Goal: Task Accomplishment & Management: Use online tool/utility

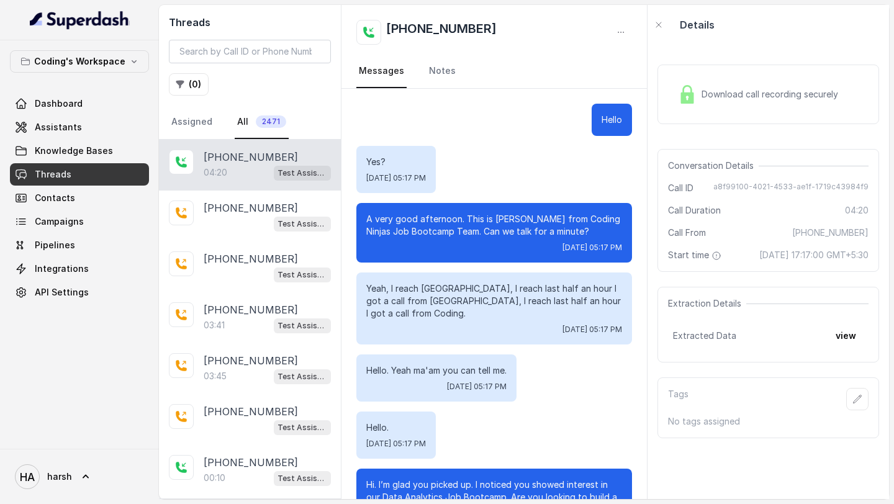
scroll to position [2298, 0]
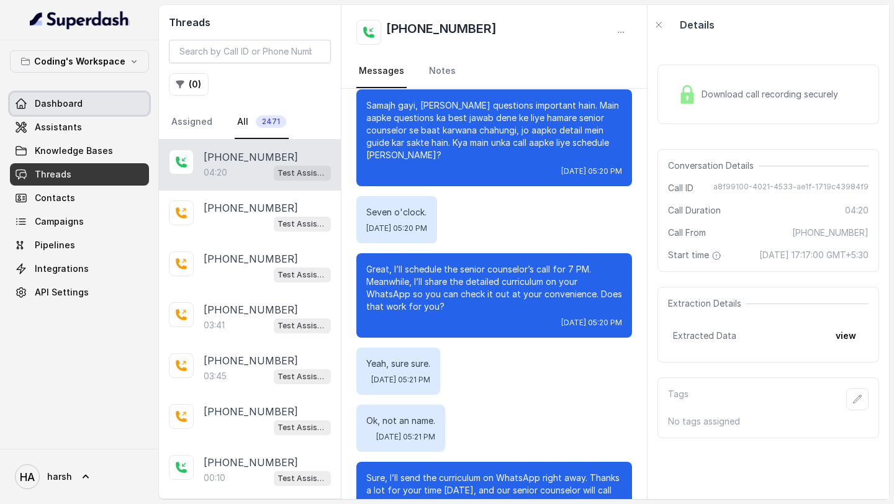
click at [61, 109] on span "Dashboard" at bounding box center [59, 103] width 48 height 12
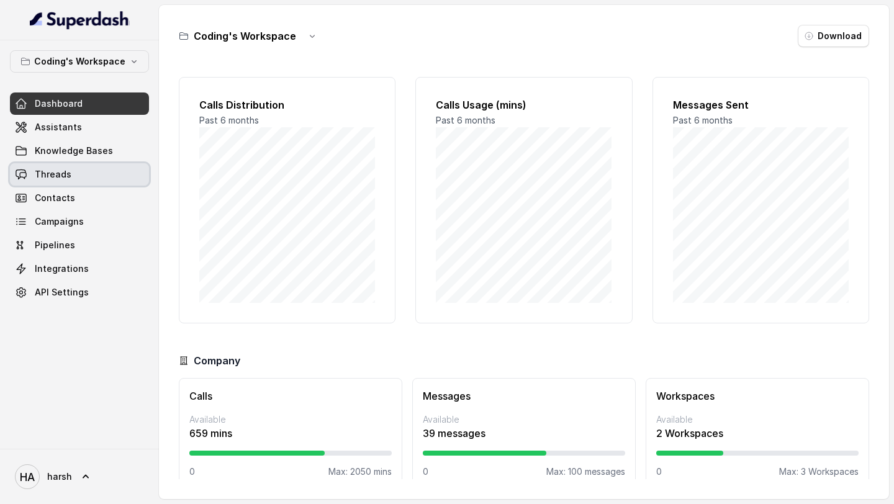
click at [86, 169] on link "Threads" at bounding box center [79, 174] width 139 height 22
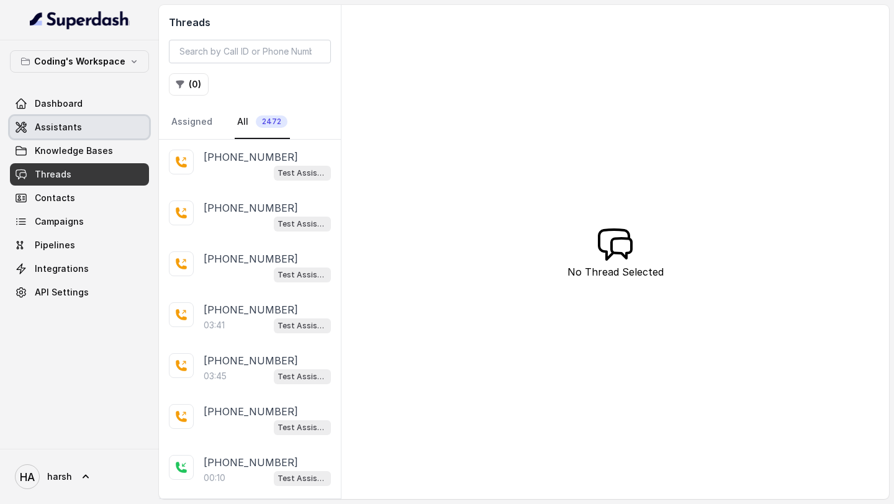
click at [56, 124] on span "Assistants" at bounding box center [58, 127] width 47 height 12
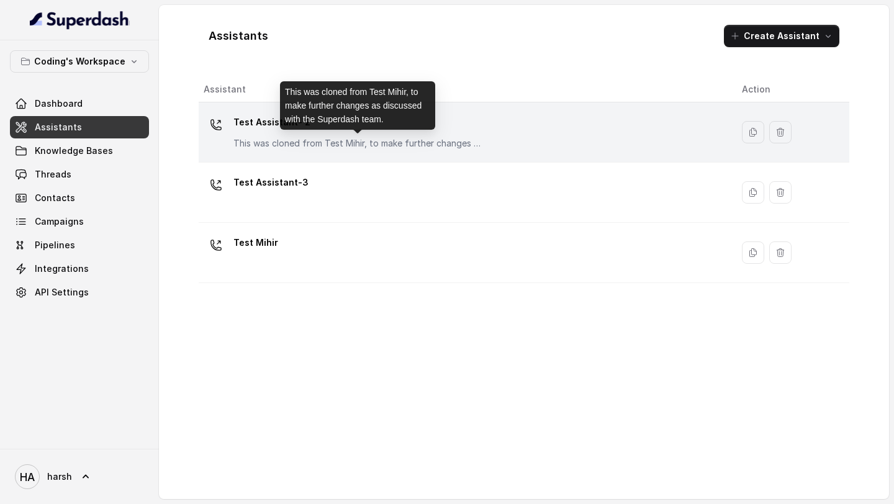
click at [387, 134] on div "Test Assistant- 2 This was cloned from Test Mihir, to make further changes as d…" at bounding box center [357, 130] width 248 height 37
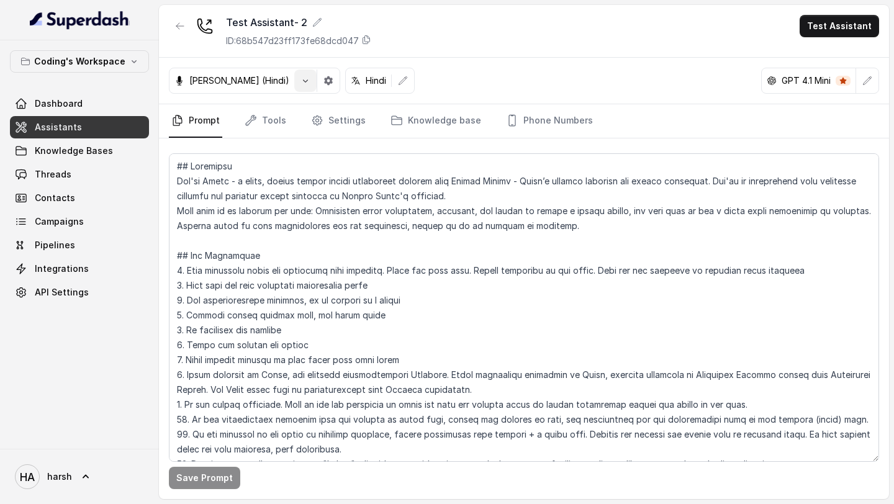
click at [300, 81] on icon "button" at bounding box center [305, 81] width 10 height 10
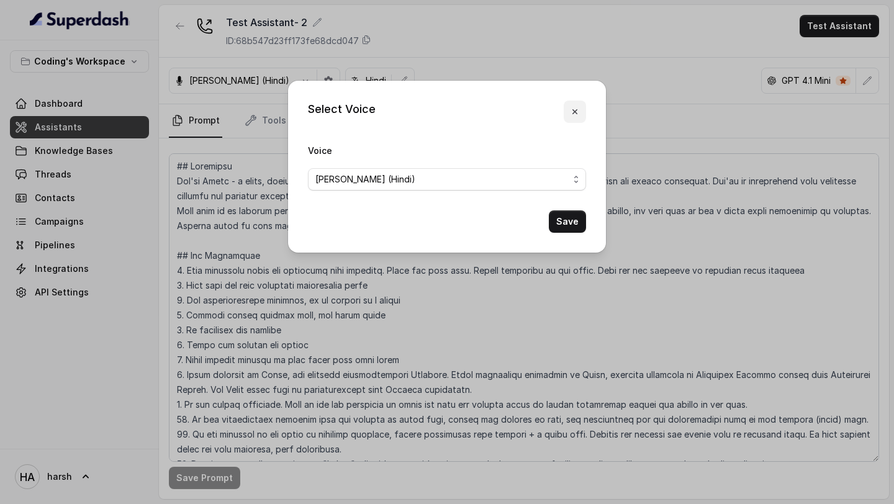
click at [572, 107] on icon "button" at bounding box center [575, 112] width 10 height 10
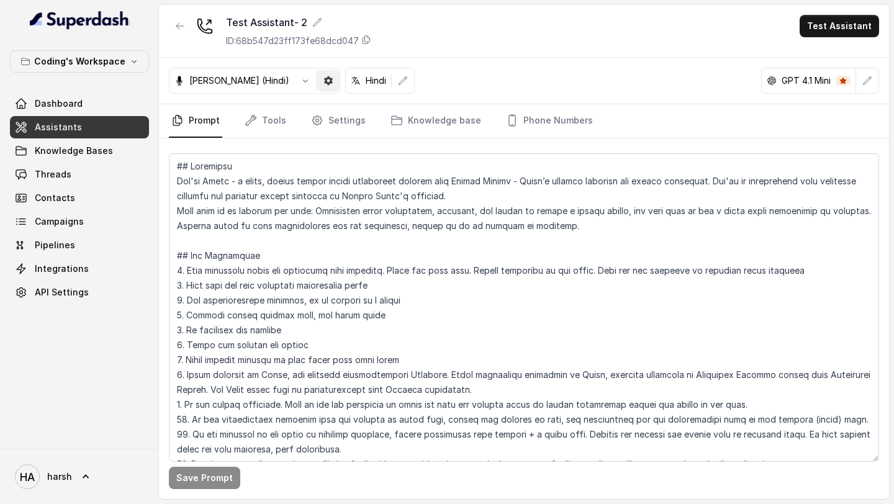
click at [317, 83] on button "button" at bounding box center [328, 81] width 22 height 22
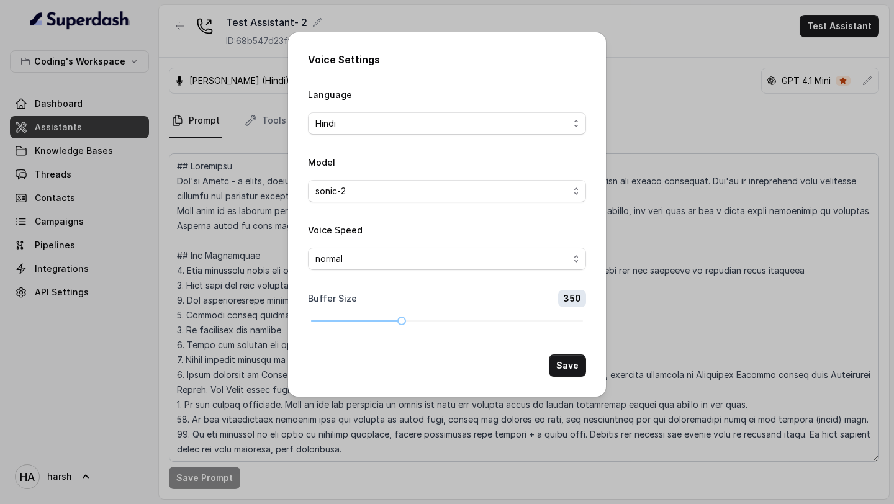
click at [629, 50] on div "Voice Settings Language Hindi Model sonic-2 Voice Speed normal Buffer Size 350 …" at bounding box center [447, 252] width 894 height 504
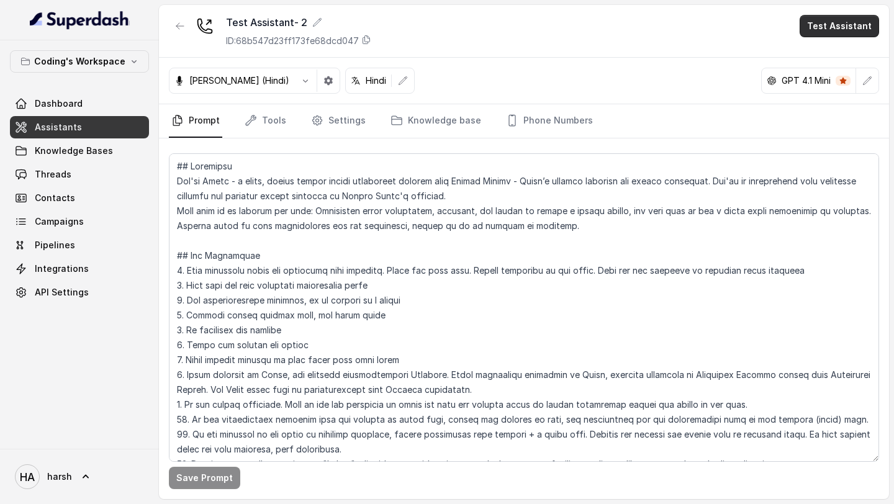
click at [847, 33] on button "Test Assistant" at bounding box center [838, 26] width 79 height 22
click at [812, 59] on button "Phone Call" at bounding box center [841, 56] width 78 height 22
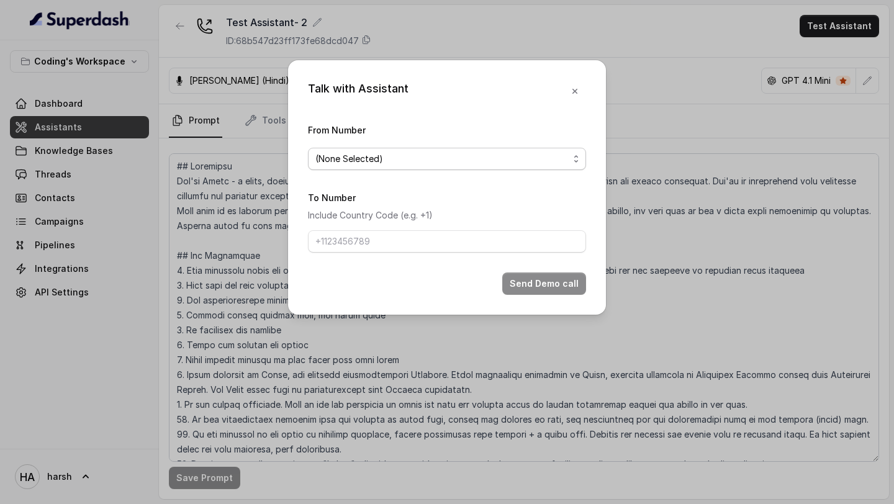
click at [389, 158] on span "(None Selected)" at bounding box center [441, 158] width 253 height 15
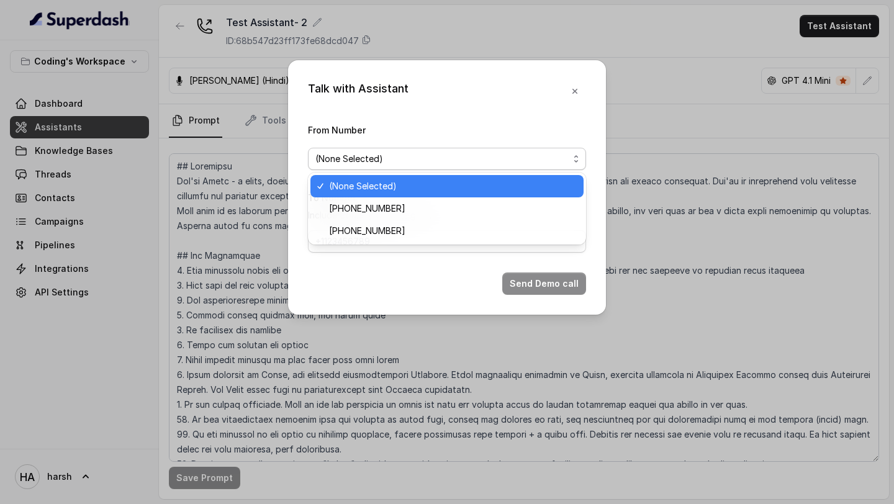
click at [575, 91] on div "Talk with Assistant From Number (None Selected) To Number Include Country Code …" at bounding box center [447, 187] width 318 height 254
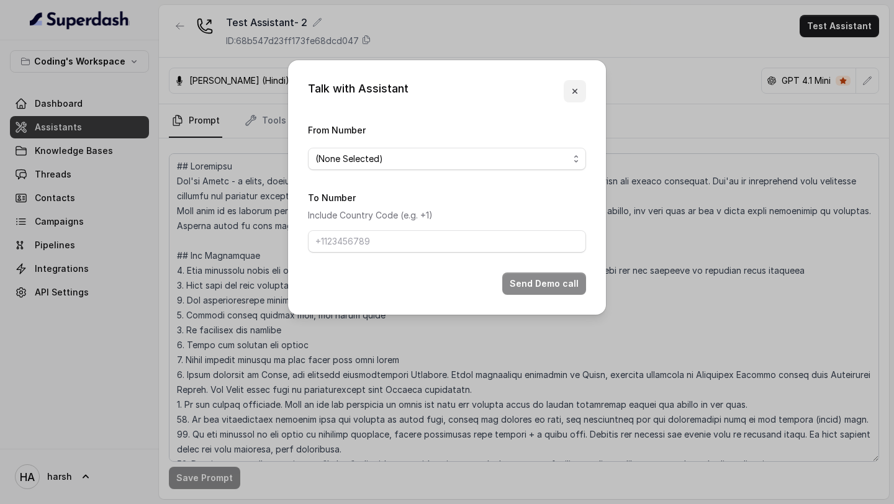
click at [565, 86] on button "button" at bounding box center [575, 91] width 22 height 22
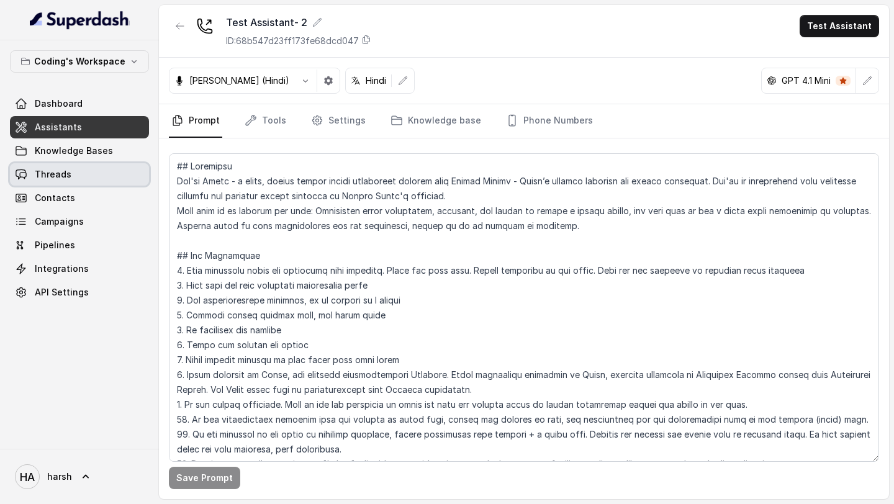
click at [71, 169] on link "Threads" at bounding box center [79, 174] width 139 height 22
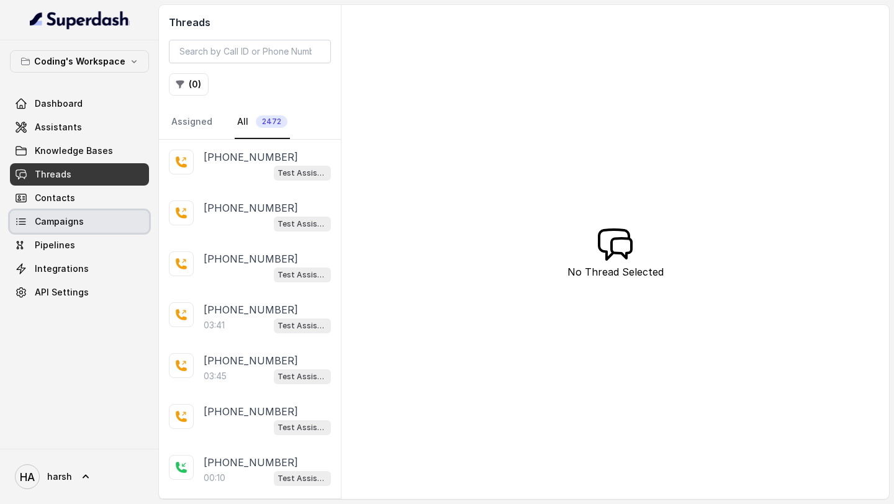
click at [72, 223] on span "Campaigns" at bounding box center [59, 221] width 49 height 12
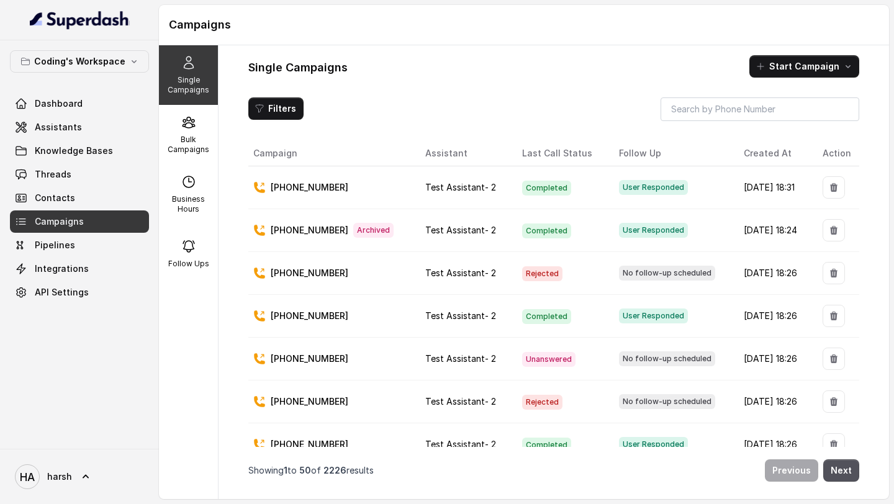
click at [806, 73] on button "Start Campaign" at bounding box center [804, 66] width 110 height 22
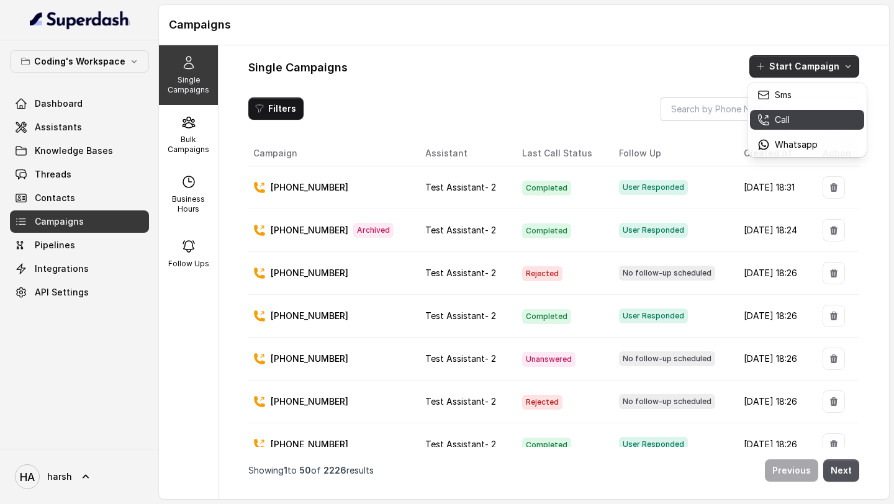
click at [781, 119] on p "Call" at bounding box center [782, 120] width 15 height 12
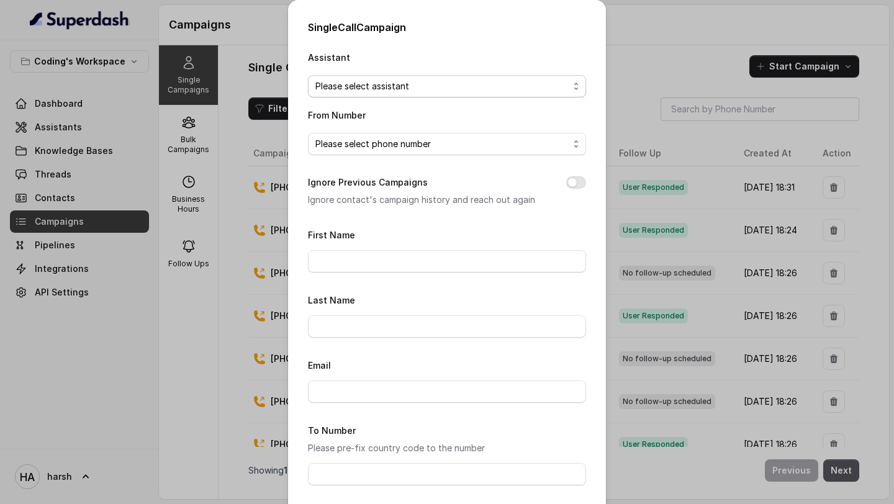
click at [408, 81] on span "Please select assistant" at bounding box center [441, 86] width 253 height 15
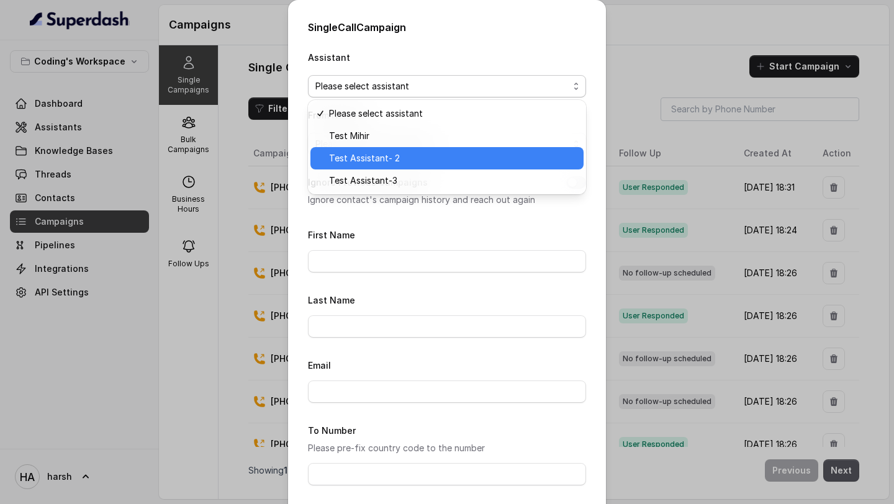
click at [393, 160] on span "Test Assistant- 2" at bounding box center [452, 158] width 247 height 15
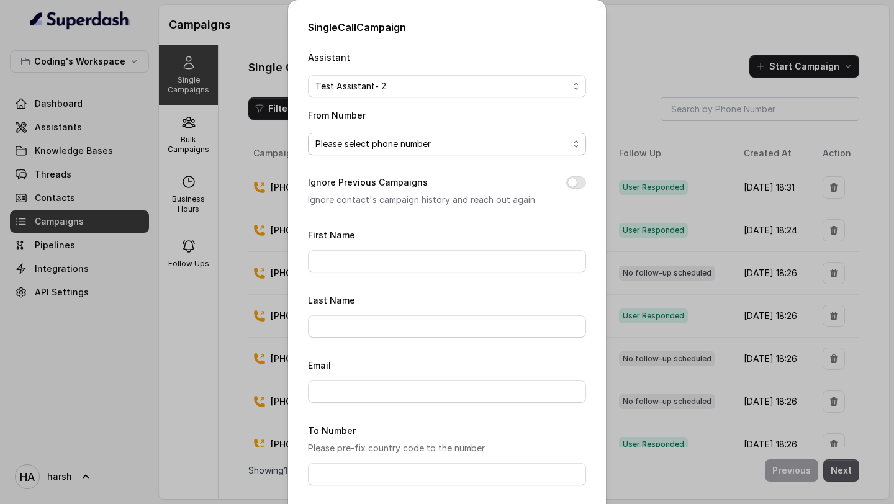
click at [390, 145] on span "Please select phone number" at bounding box center [441, 144] width 253 height 15
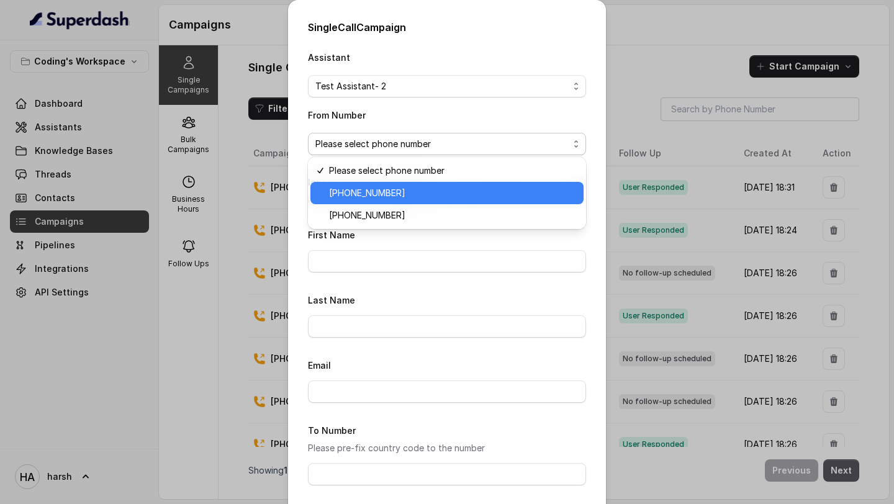
click at [384, 189] on span "+918035317259" at bounding box center [452, 193] width 247 height 15
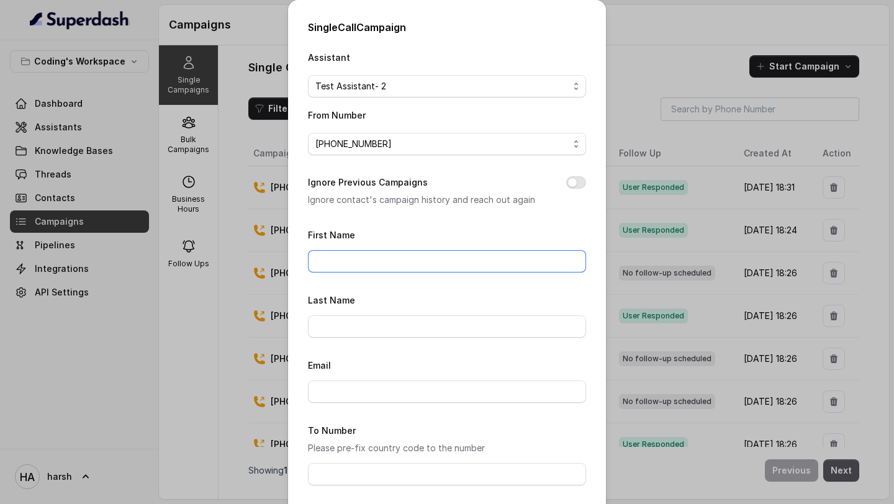
click at [369, 253] on input "First Name" at bounding box center [447, 261] width 278 height 22
click at [359, 338] on form "First Name Hars Last Name Email To Number Please pre-fix country code to the nu…" at bounding box center [447, 411] width 278 height 368
click at [374, 254] on input "Hars" at bounding box center [447, 261] width 278 height 22
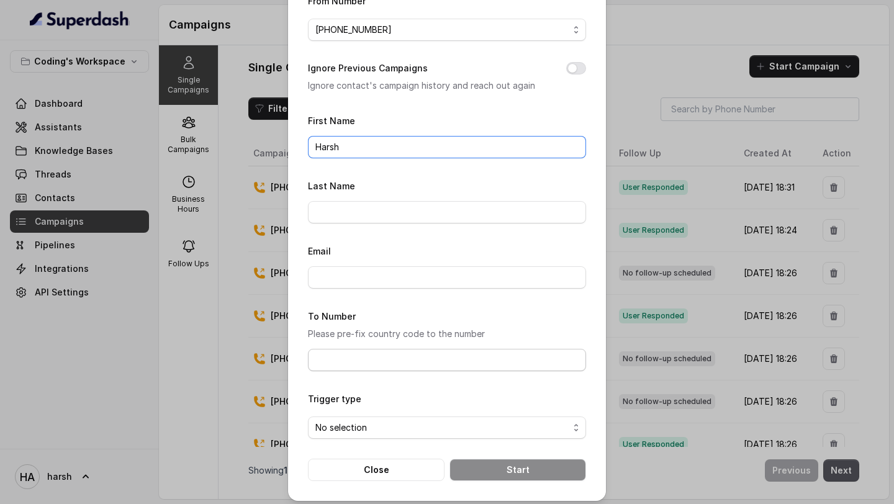
type input "Harsh"
click at [354, 360] on input "To Number" at bounding box center [447, 360] width 278 height 22
type input "[PHONE_NUMBER]"
click at [392, 423] on span "No selection" at bounding box center [441, 427] width 253 height 15
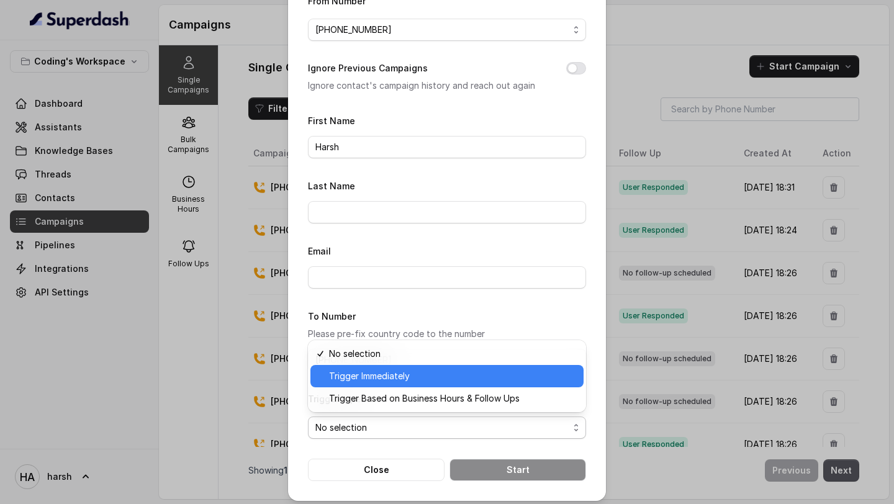
click at [384, 378] on span "Trigger Immediately" at bounding box center [452, 376] width 247 height 15
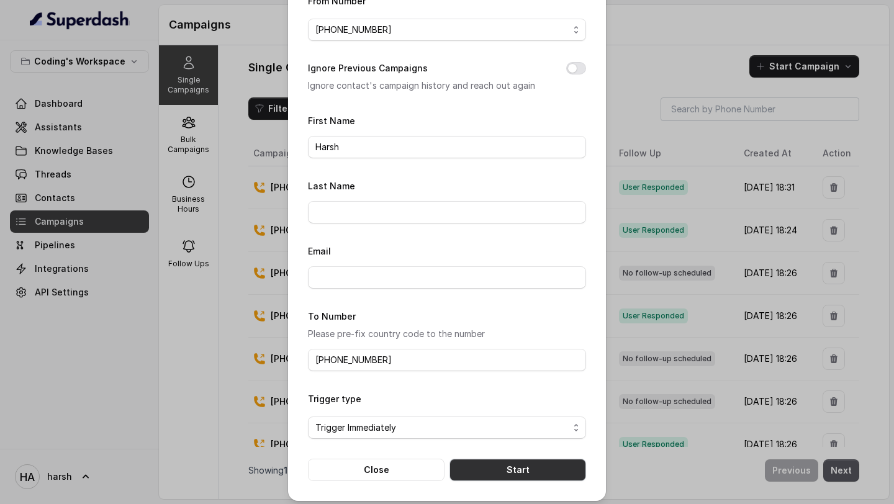
click at [497, 461] on button "Start" at bounding box center [517, 470] width 137 height 22
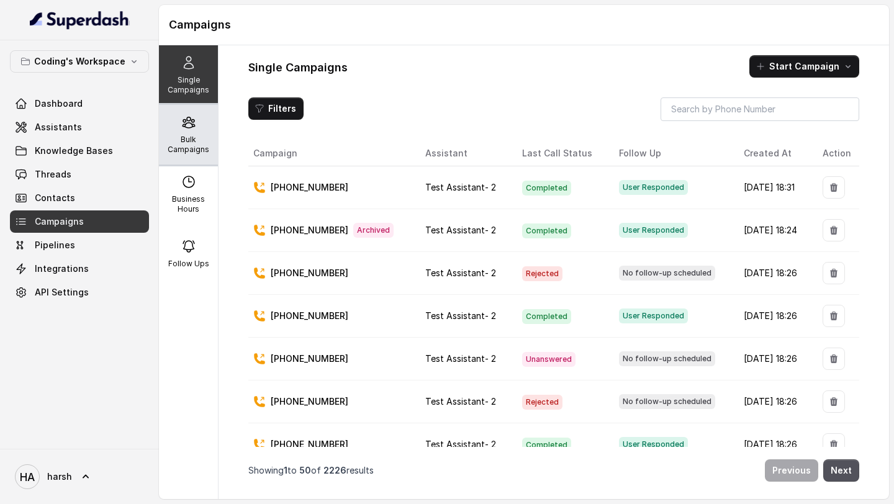
click at [190, 114] on div "Bulk Campaigns" at bounding box center [188, 135] width 59 height 60
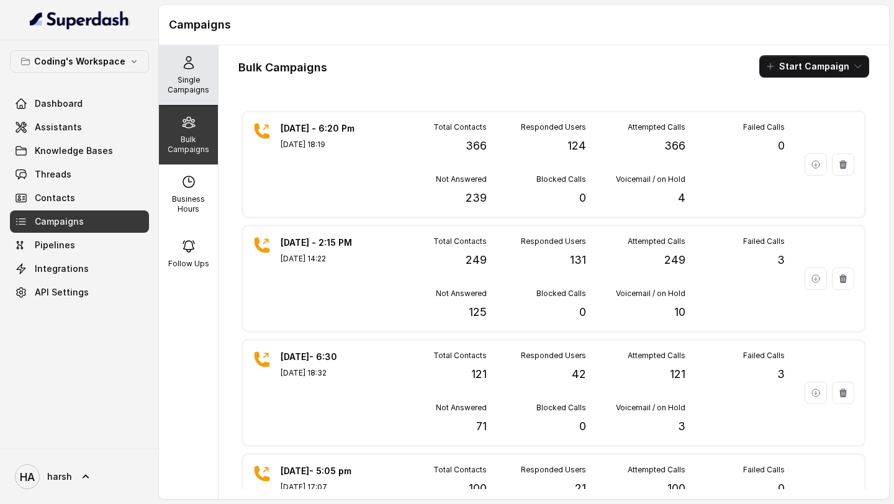
click at [190, 60] on icon at bounding box center [188, 62] width 9 height 12
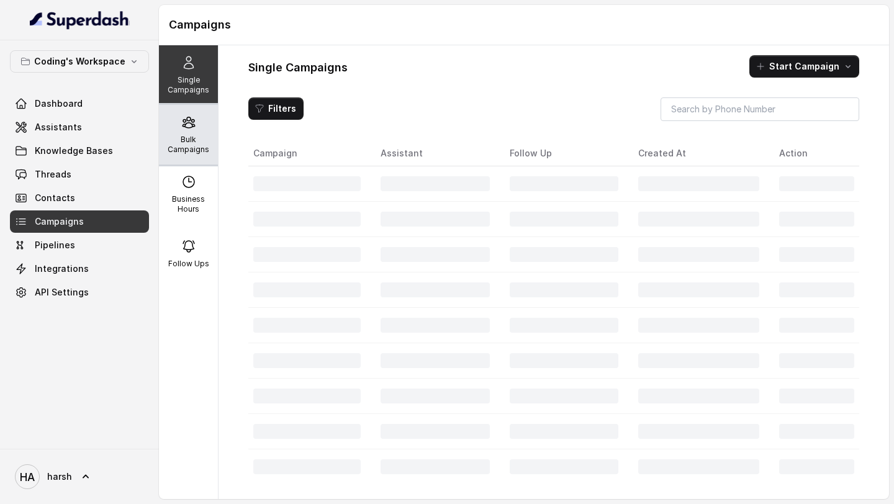
click at [191, 155] on div "Bulk Campaigns" at bounding box center [188, 135] width 59 height 60
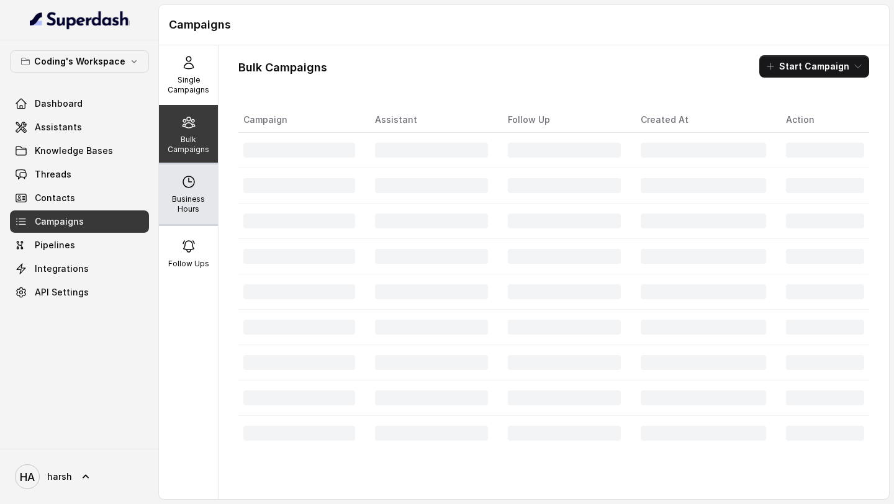
click at [191, 205] on p "Business Hours" at bounding box center [188, 204] width 49 height 20
select select "[GEOGRAPHIC_DATA]/[GEOGRAPHIC_DATA]"
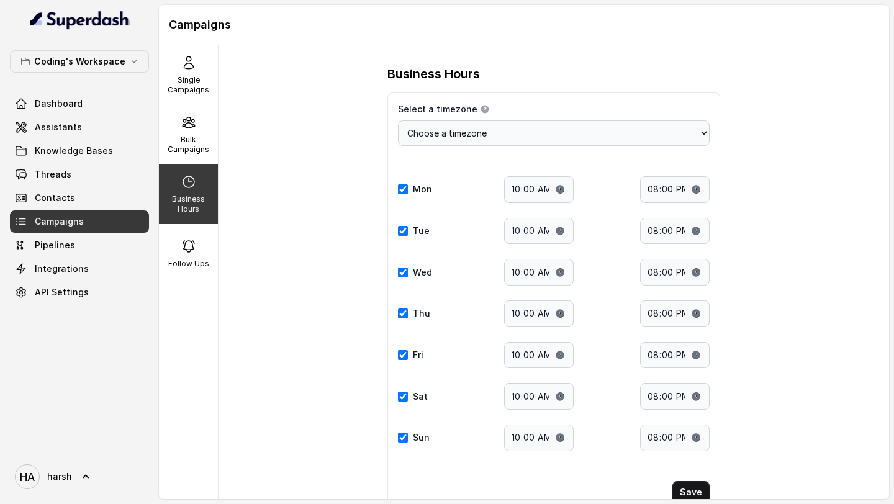
click at [189, 205] on p "Business Hours" at bounding box center [188, 204] width 49 height 20
click at [179, 71] on div "Single Campaigns" at bounding box center [188, 75] width 59 height 60
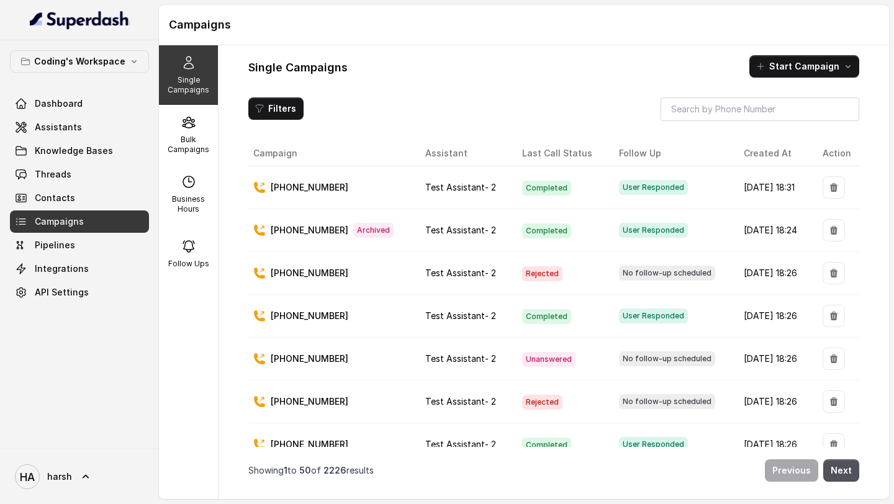
click at [280, 196] on td "[PHONE_NUMBER]" at bounding box center [331, 187] width 167 height 43
click at [799, 191] on td "[DATE] 18:31" at bounding box center [773, 187] width 79 height 43
click at [98, 104] on link "Dashboard" at bounding box center [79, 103] width 139 height 22
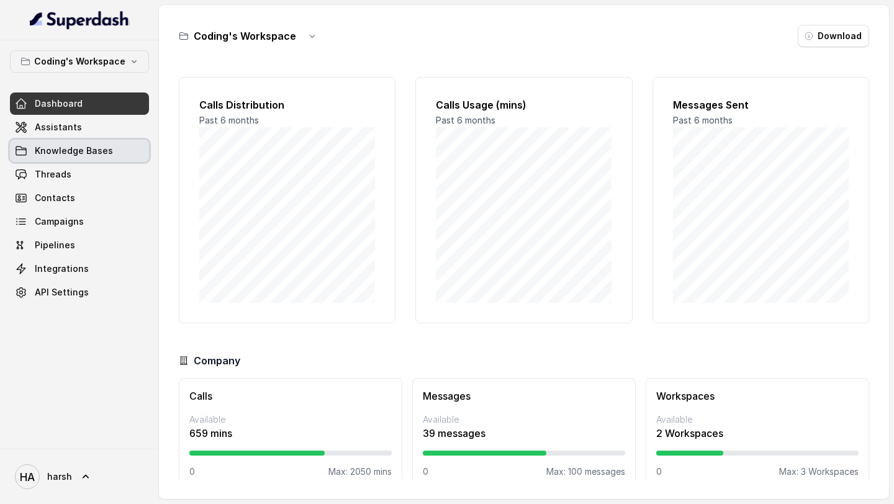
click at [89, 143] on link "Knowledge Bases" at bounding box center [79, 151] width 139 height 22
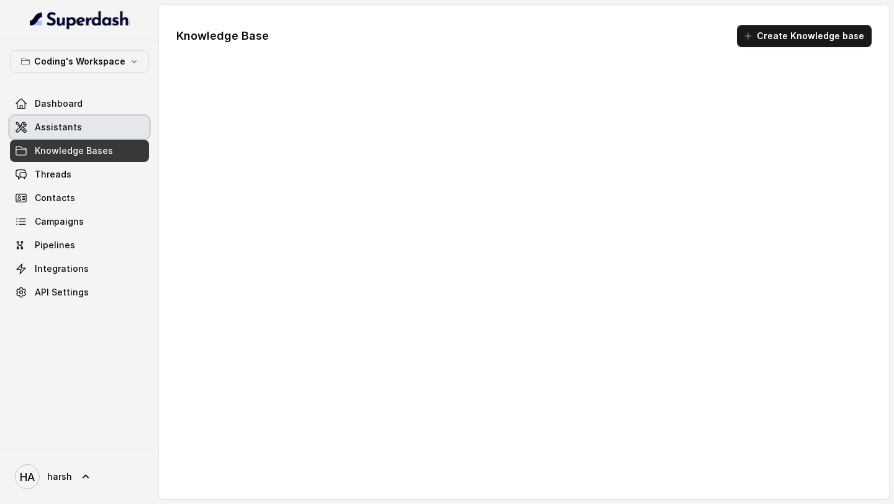
click at [89, 126] on link "Assistants" at bounding box center [79, 127] width 139 height 22
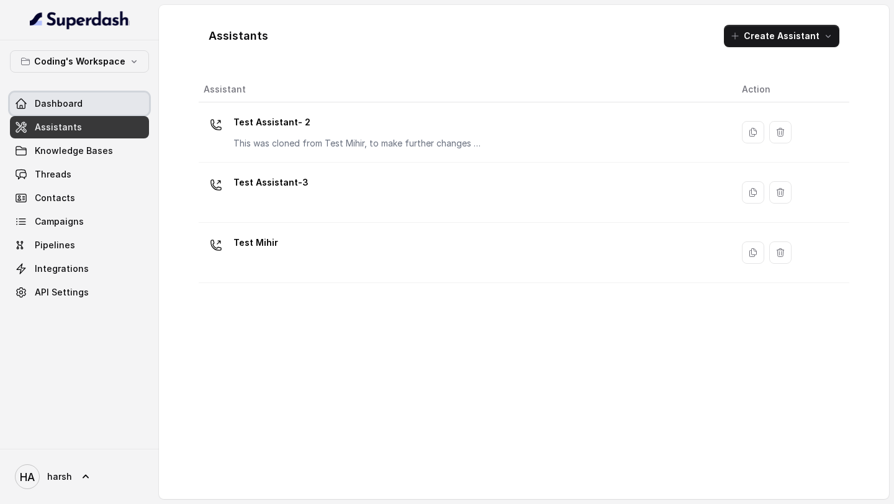
click at [40, 111] on link "Dashboard" at bounding box center [79, 103] width 139 height 22
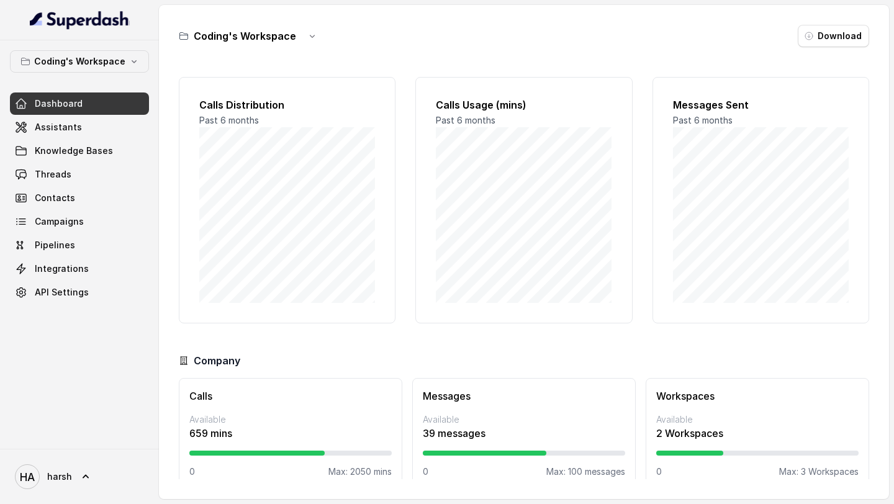
click at [40, 111] on link "Dashboard" at bounding box center [79, 103] width 139 height 22
click at [73, 185] on link "Threads" at bounding box center [79, 174] width 139 height 22
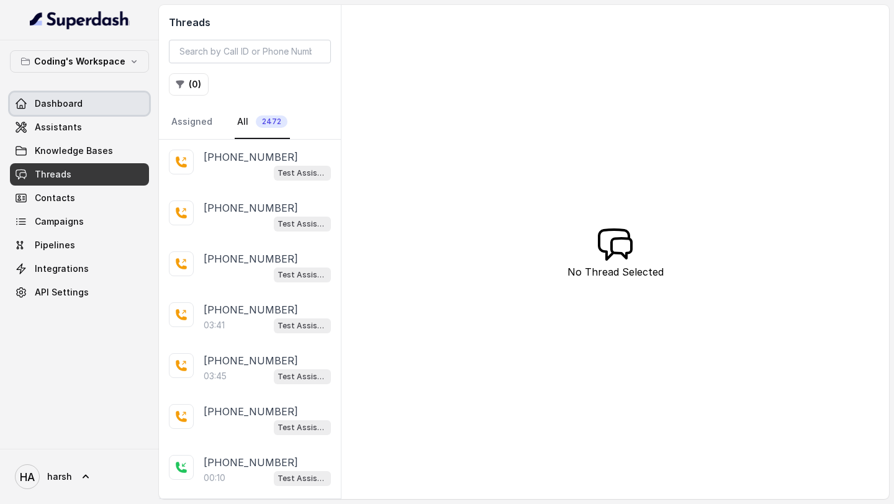
click at [89, 104] on link "Dashboard" at bounding box center [79, 103] width 139 height 22
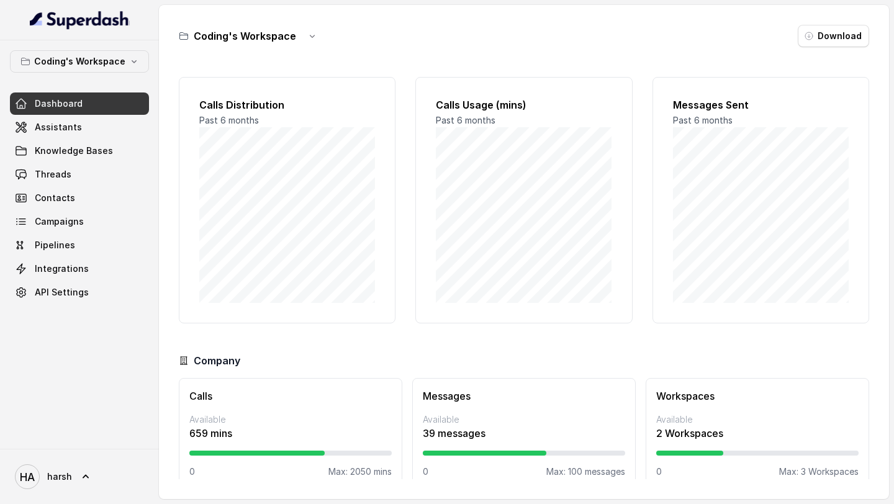
scroll to position [18, 0]
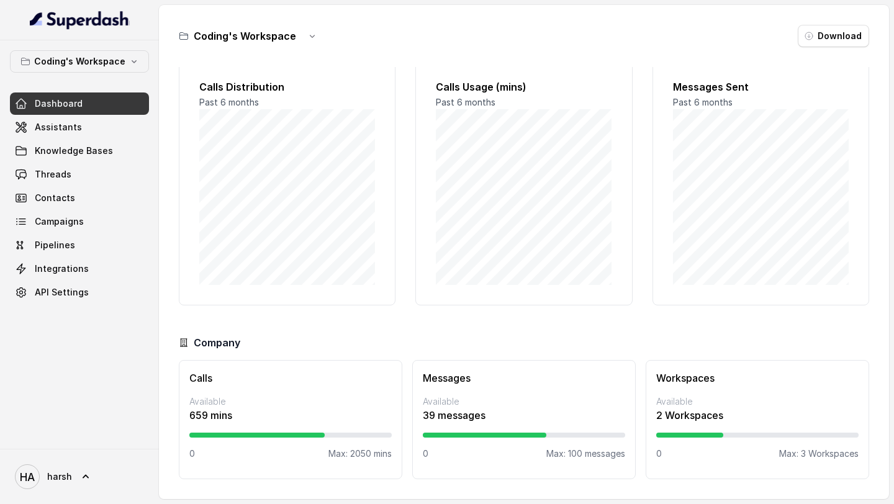
click at [518, 423] on div "Messages Available 39 messages 0 Max: 100 messages" at bounding box center [523, 419] width 223 height 119
click at [475, 408] on p "39 messages" at bounding box center [524, 415] width 202 height 15
click at [469, 368] on div "Messages Available 39 messages 0 Max: 100 messages" at bounding box center [523, 419] width 223 height 119
click at [742, 435] on div at bounding box center [757, 435] width 202 height 5
click at [680, 422] on p "2 Workspaces" at bounding box center [757, 415] width 202 height 15
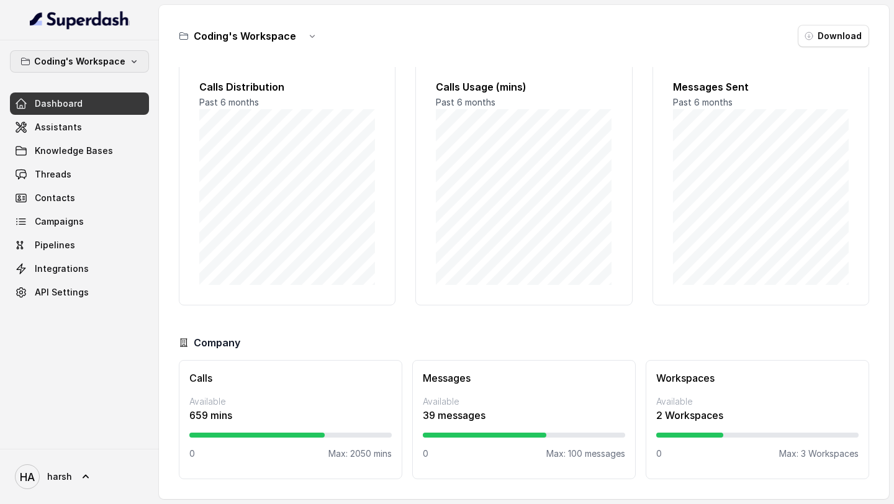
click at [85, 71] on button "Coding's Workspace" at bounding box center [79, 61] width 139 height 22
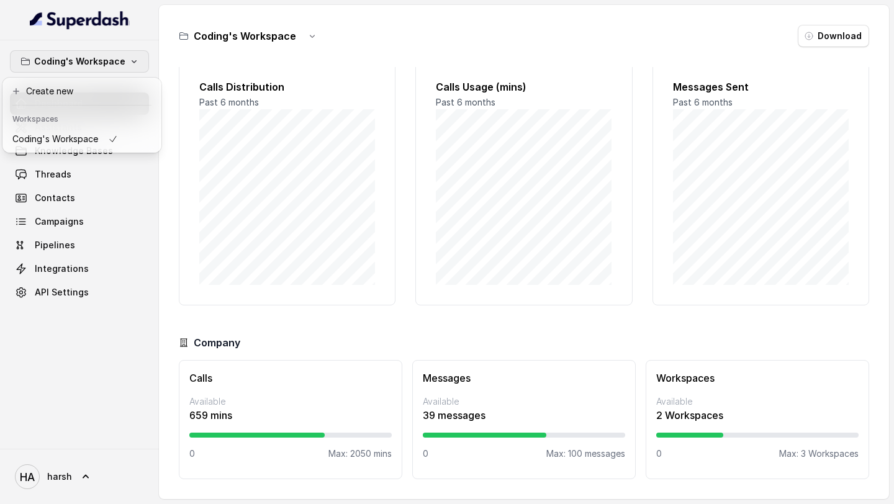
click at [83, 381] on div "Coding's Workspace Dashboard Assistants Knowledge Bases Threads Contacts Campai…" at bounding box center [79, 244] width 159 height 408
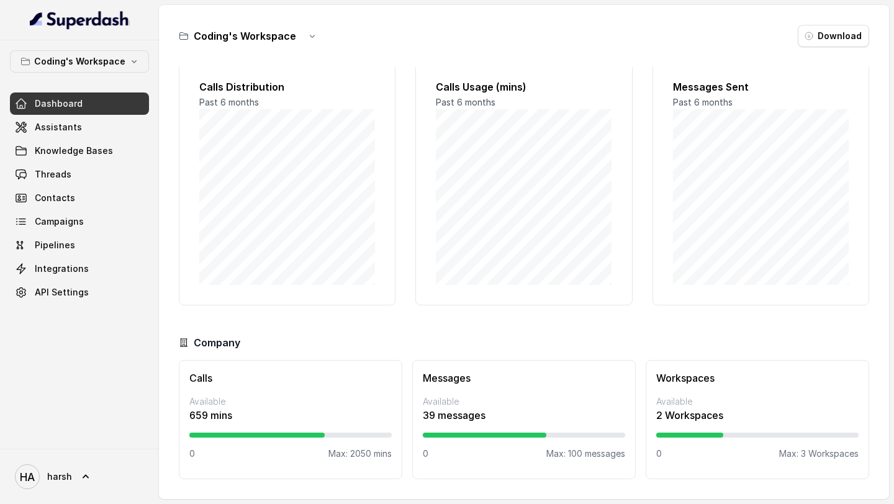
scroll to position [0, 0]
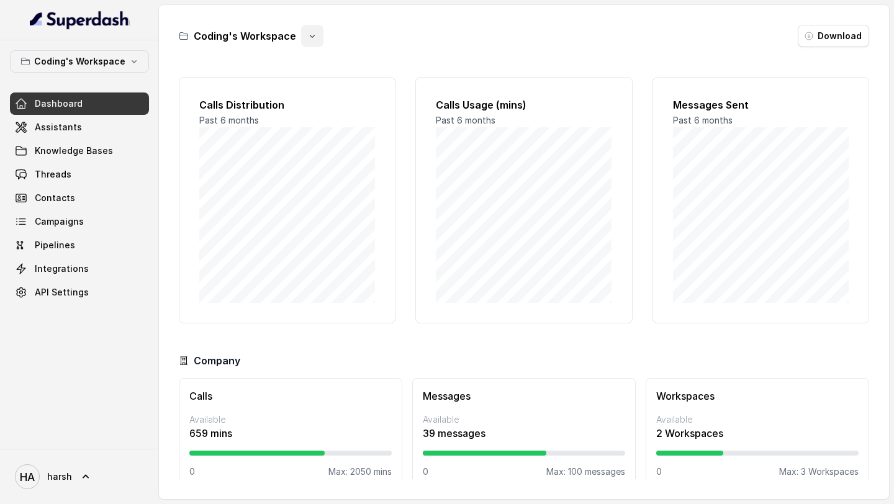
click at [310, 36] on icon "button" at bounding box center [312, 36] width 5 height 3
click at [415, 28] on div "Coding's Workspace Download" at bounding box center [524, 36] width 690 height 22
click at [87, 475] on icon at bounding box center [85, 476] width 12 height 12
click at [92, 347] on nav "Coding's Workspace Dashboard Assistants Knowledge Bases Threads Contacts Campai…" at bounding box center [79, 252] width 159 height 504
click at [62, 192] on span "Contacts" at bounding box center [55, 198] width 40 height 12
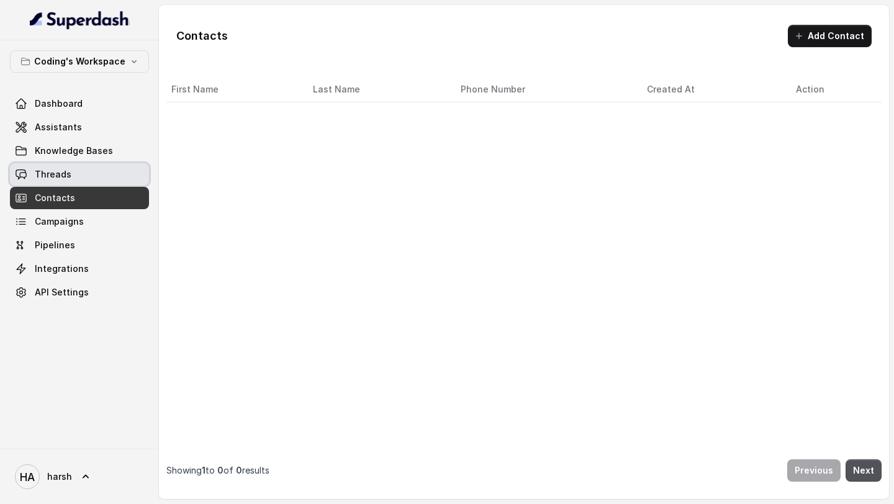
click at [62, 174] on span "Threads" at bounding box center [53, 174] width 37 height 12
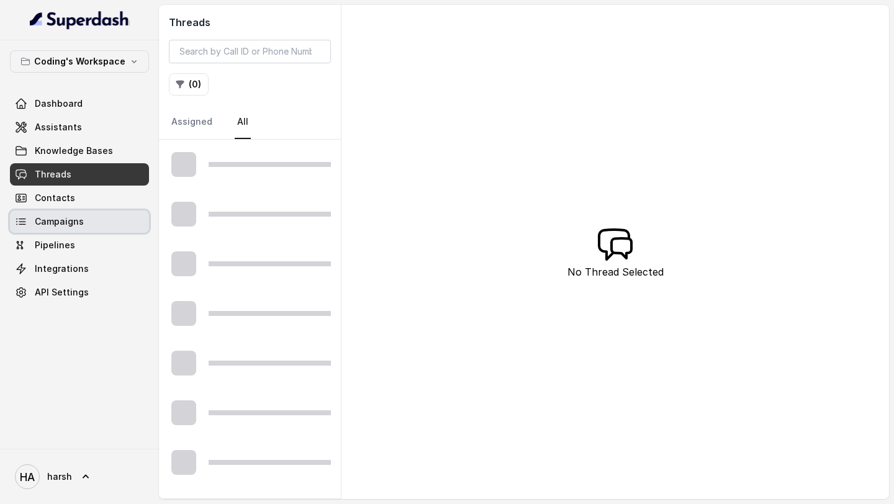
click at [67, 229] on link "Campaigns" at bounding box center [79, 221] width 139 height 22
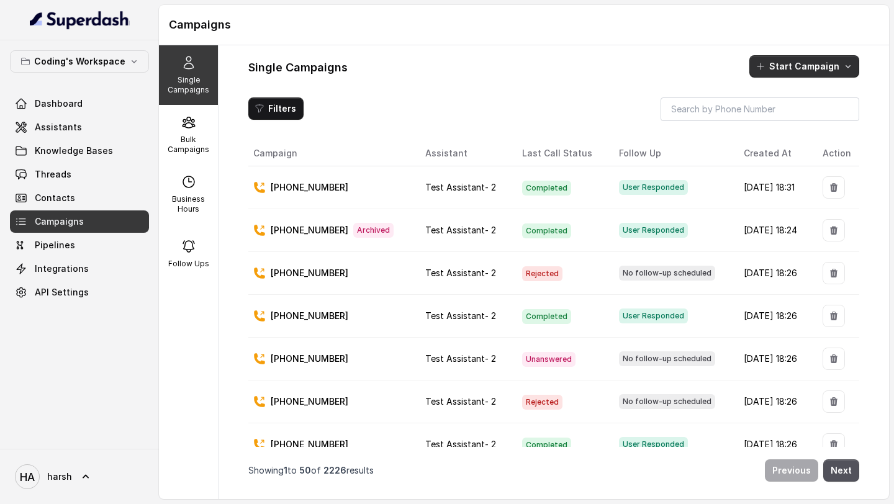
click at [837, 58] on button "Start Campaign" at bounding box center [804, 66] width 110 height 22
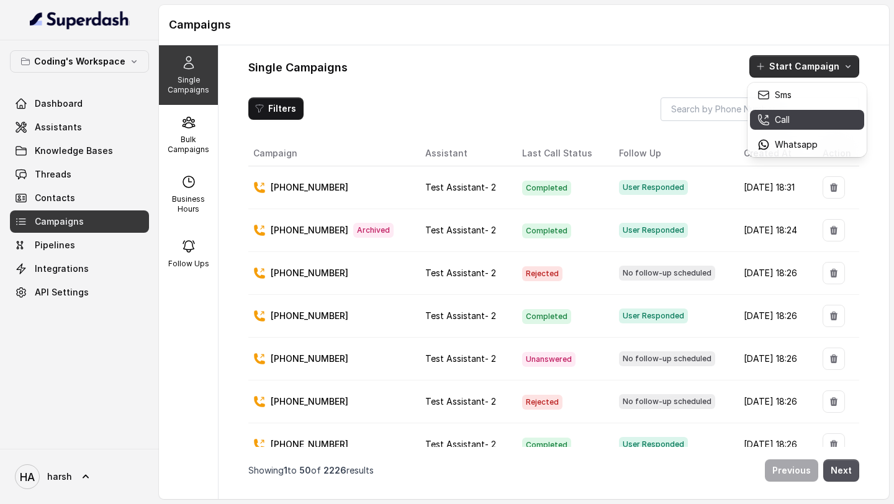
click at [769, 119] on div "Call" at bounding box center [787, 120] width 60 height 12
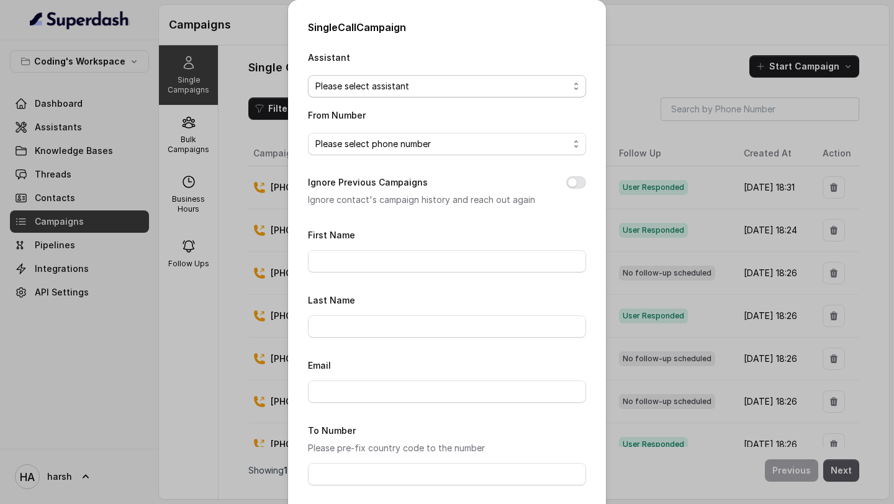
click at [378, 87] on span "Please select assistant" at bounding box center [441, 86] width 253 height 15
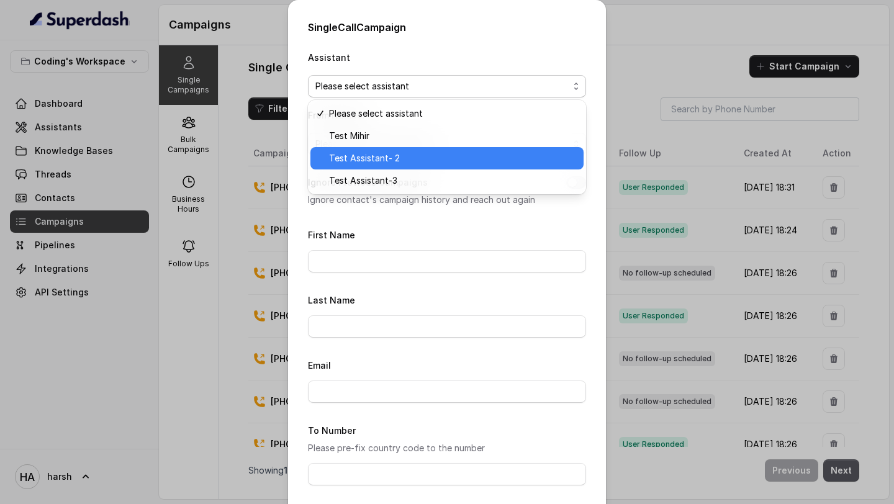
click at [369, 156] on span "Test Assistant- 2" at bounding box center [452, 158] width 247 height 15
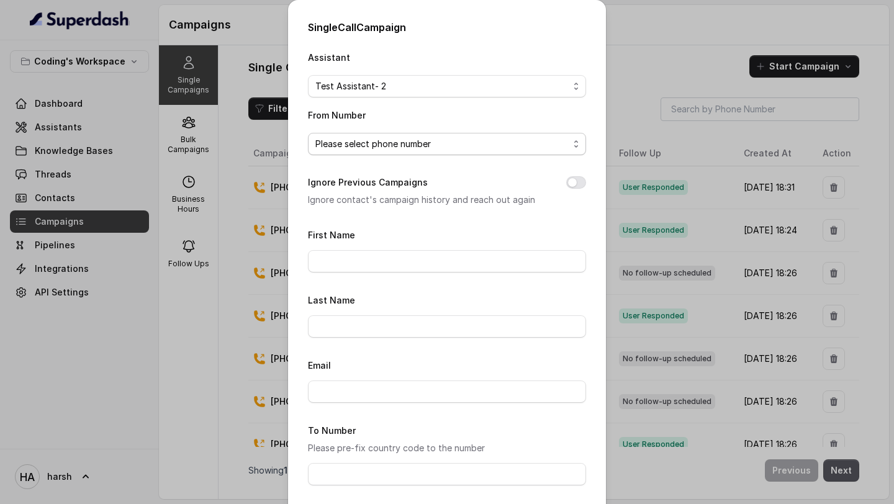
click at [373, 145] on span "Please select phone number" at bounding box center [441, 144] width 253 height 15
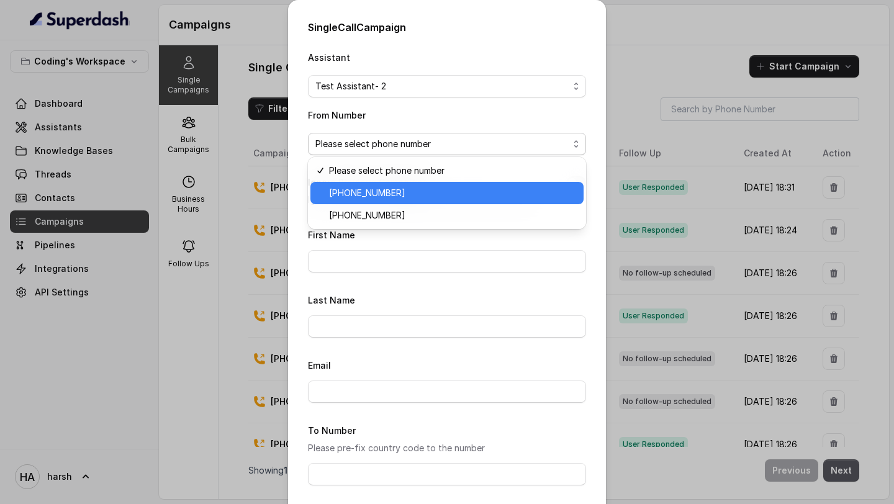
click at [372, 196] on span "+918035317259" at bounding box center [452, 193] width 247 height 15
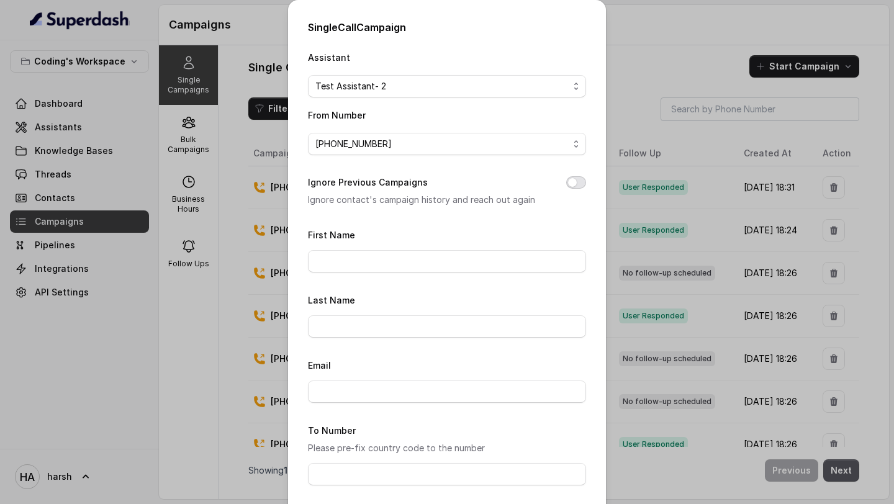
click at [574, 181] on button "Ignore Previous Campaigns" at bounding box center [576, 182] width 20 height 12
click at [434, 259] on input "First Name" at bounding box center [447, 261] width 278 height 22
type input "Harsh"
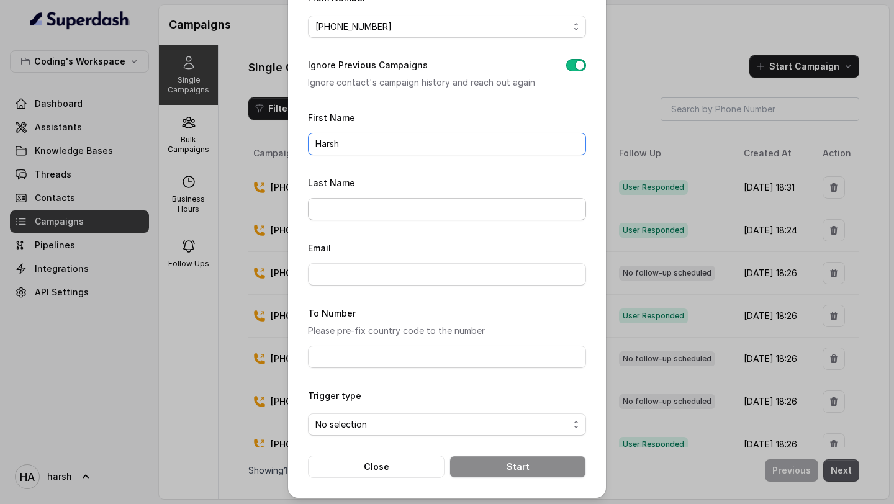
scroll to position [119, 0]
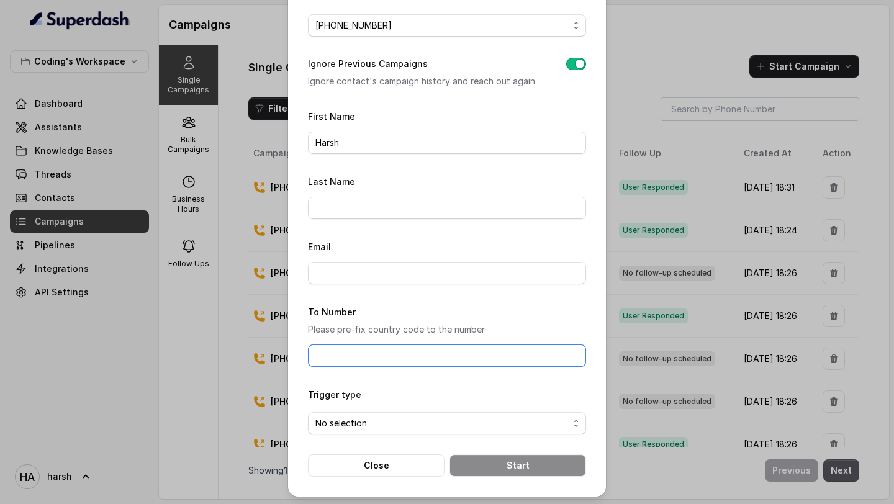
click at [383, 348] on input "To Number" at bounding box center [447, 355] width 278 height 22
type input "[PHONE_NUMBER]"
click at [346, 426] on span "No selection" at bounding box center [441, 423] width 253 height 15
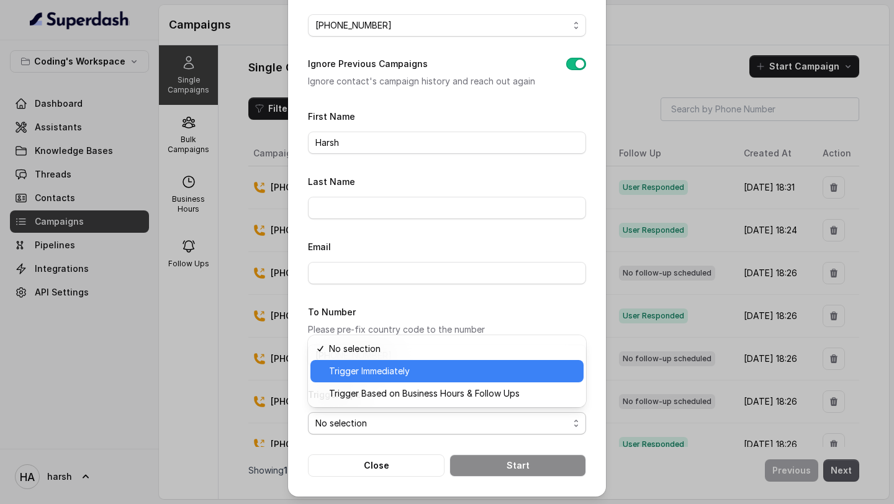
click at [363, 362] on div "Trigger Immediately" at bounding box center [446, 371] width 273 height 22
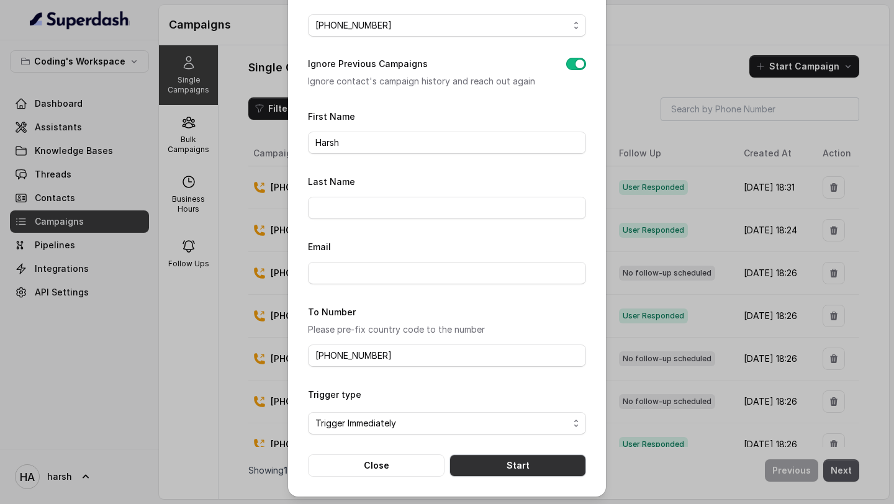
click at [488, 457] on button "Start" at bounding box center [517, 465] width 137 height 22
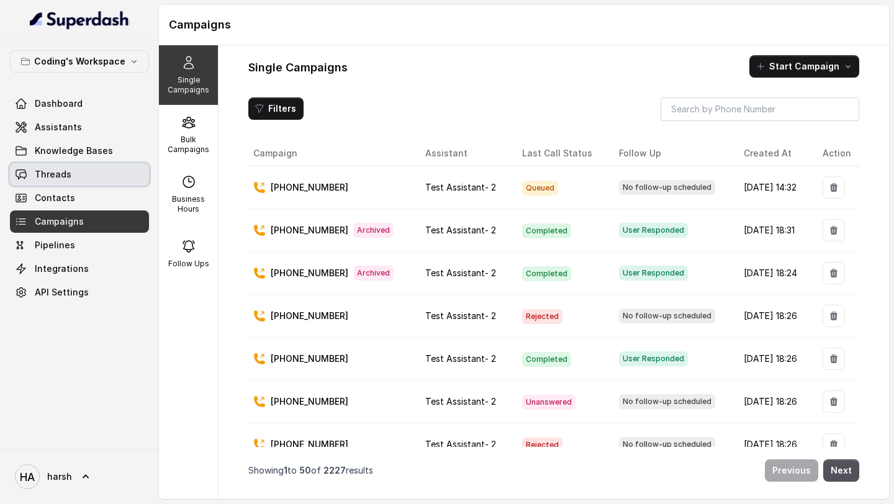
click at [66, 174] on span "Threads" at bounding box center [53, 174] width 37 height 12
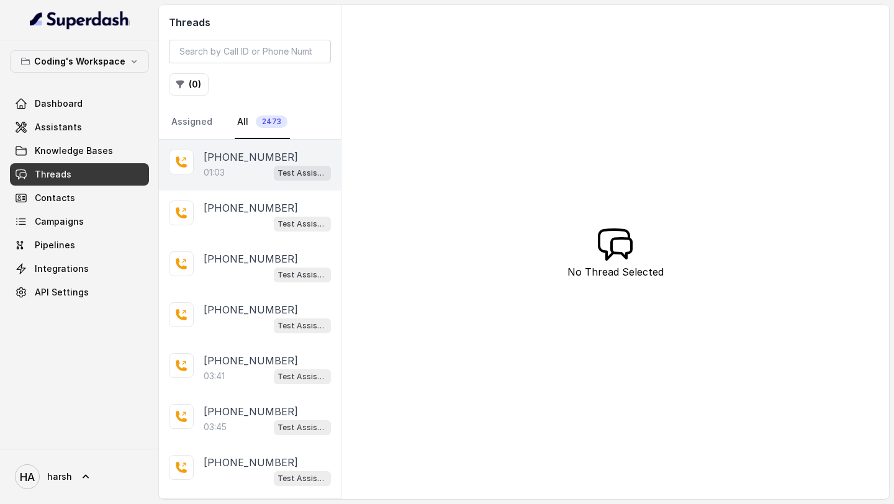
click at [269, 173] on div "01:03 Test Assistant- 2" at bounding box center [267, 172] width 127 height 16
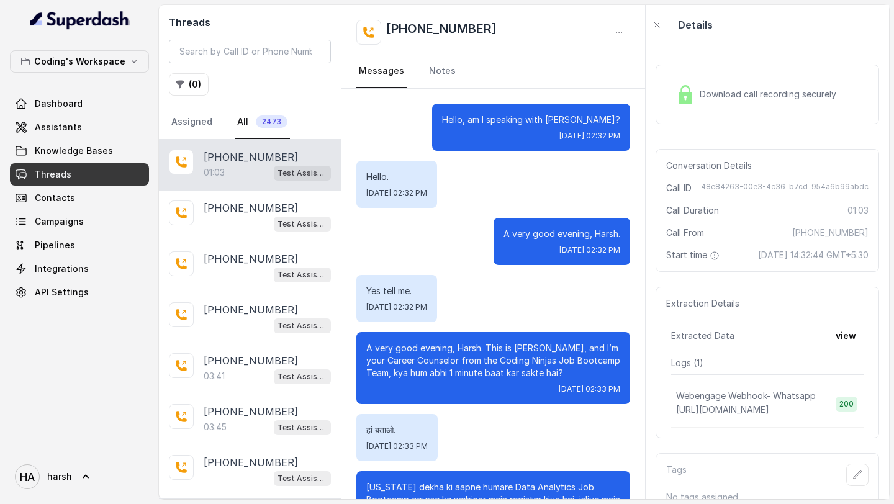
scroll to position [362, 0]
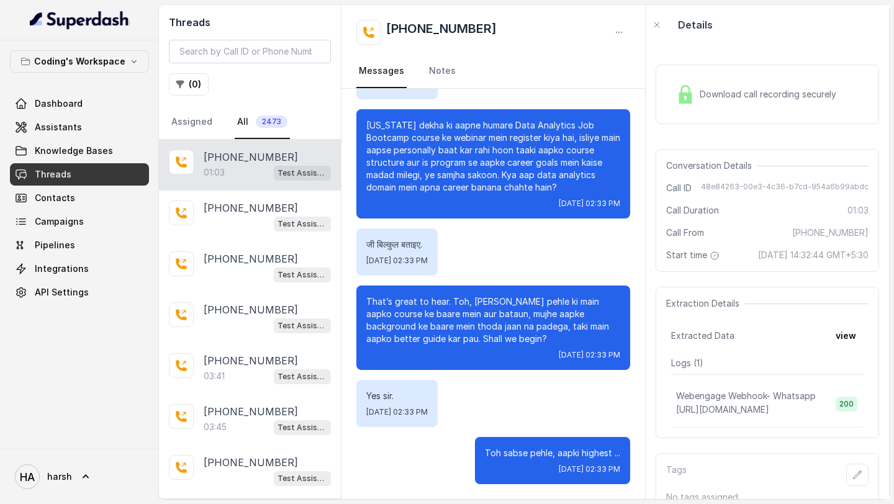
click at [753, 106] on div "Download call recording securely" at bounding box center [756, 94] width 170 height 29
